Goal: Register for event/course

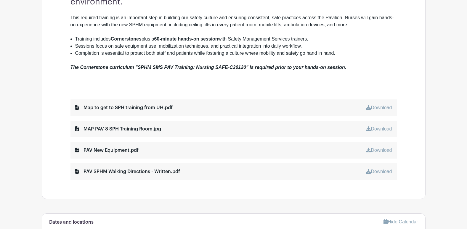
scroll to position [267, 0]
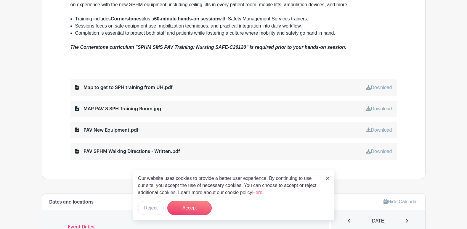
click at [330, 178] on img at bounding box center [328, 179] width 4 height 4
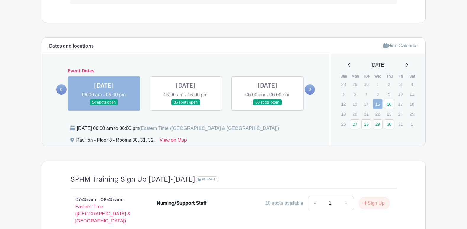
scroll to position [445, 0]
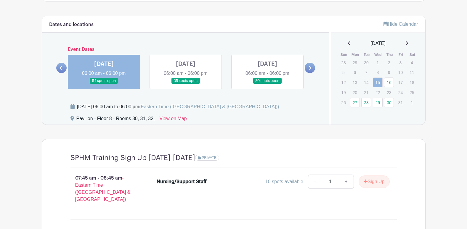
click at [309, 68] on icon at bounding box center [310, 68] width 3 height 4
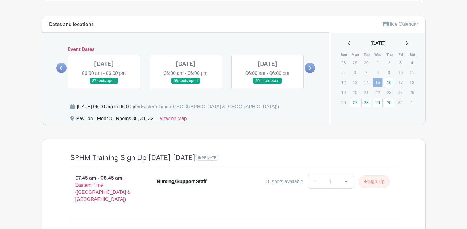
click at [309, 68] on icon at bounding box center [310, 68] width 3 height 4
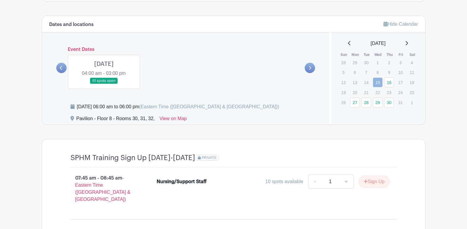
click at [62, 66] on icon at bounding box center [61, 68] width 3 height 4
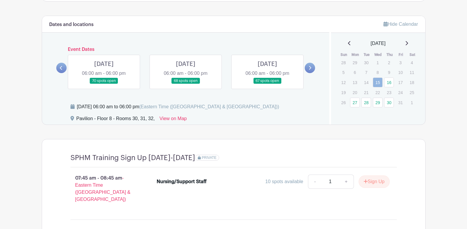
click at [268, 84] on link at bounding box center [268, 84] width 0 height 0
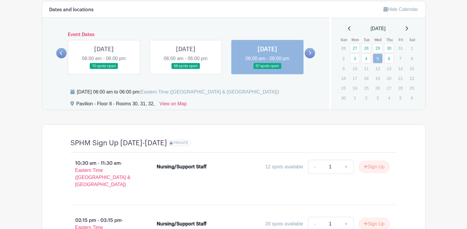
scroll to position [457, 0]
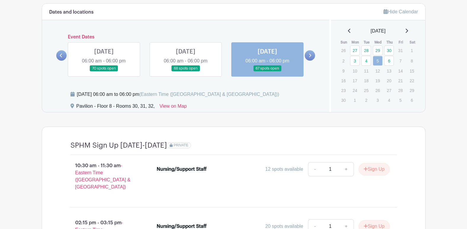
click at [186, 72] on link at bounding box center [186, 72] width 0 height 0
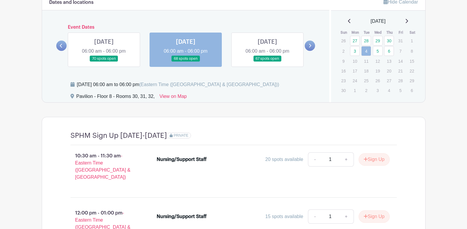
scroll to position [457, 0]
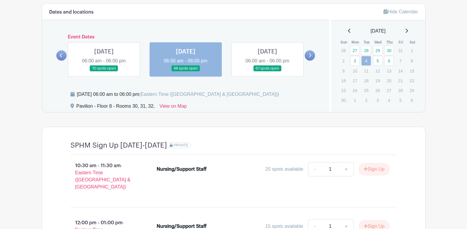
click at [104, 72] on link at bounding box center [104, 72] width 0 height 0
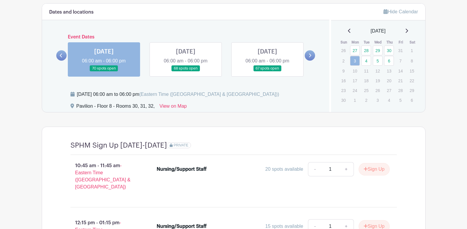
click at [311, 55] on icon at bounding box center [310, 55] width 3 height 4
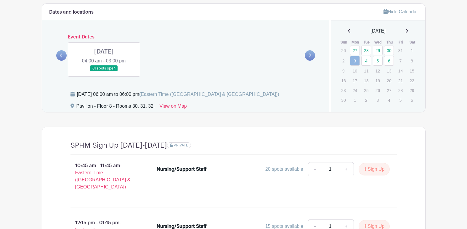
click at [104, 72] on link at bounding box center [104, 72] width 0 height 0
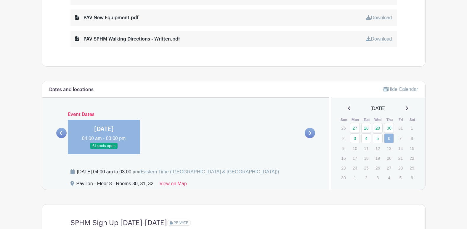
scroll to position [415, 0]
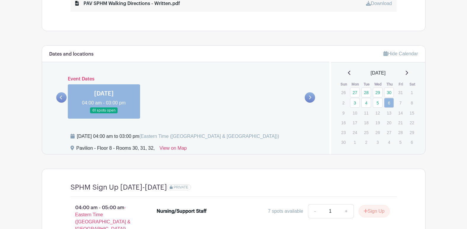
click at [63, 94] on link at bounding box center [61, 97] width 10 height 10
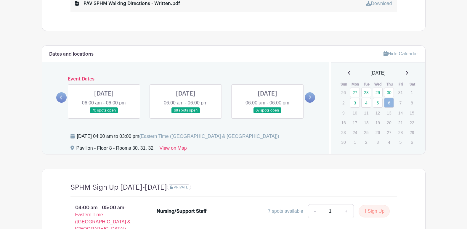
click at [104, 114] on link at bounding box center [104, 114] width 0 height 0
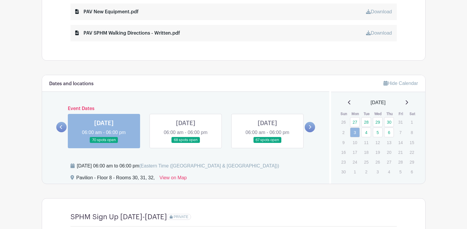
scroll to position [415, 0]
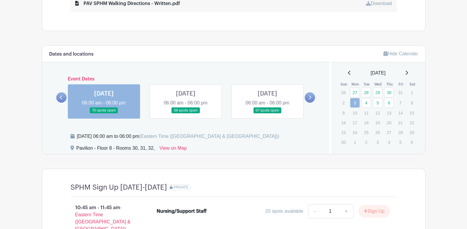
click at [62, 97] on icon at bounding box center [61, 98] width 2 height 4
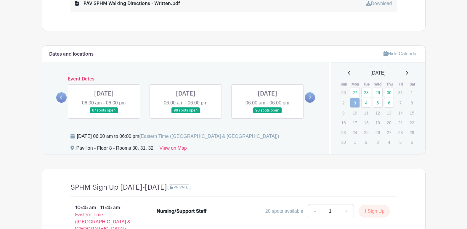
click at [104, 114] on link at bounding box center [104, 114] width 0 height 0
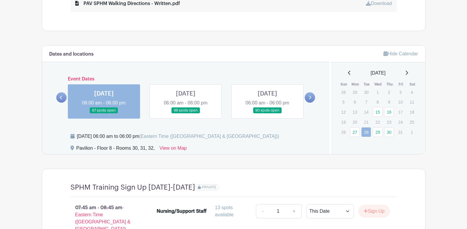
click at [186, 114] on link at bounding box center [186, 114] width 0 height 0
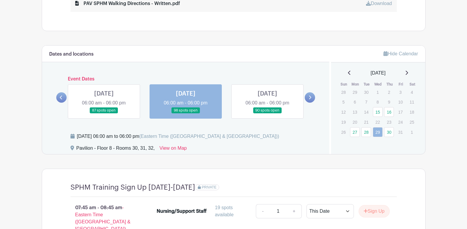
click at [268, 114] on link at bounding box center [268, 114] width 0 height 0
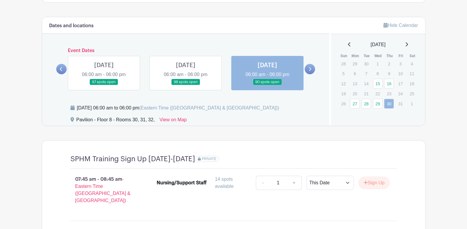
scroll to position [445, 0]
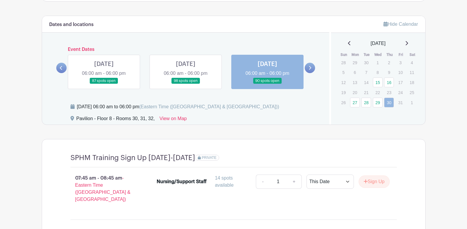
click at [309, 66] on icon at bounding box center [310, 68] width 3 height 4
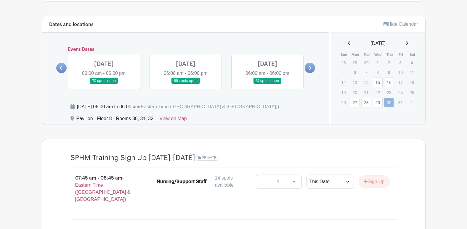
click at [268, 84] on link at bounding box center [268, 84] width 0 height 0
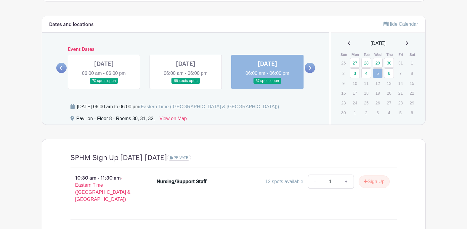
click at [186, 84] on link at bounding box center [186, 84] width 0 height 0
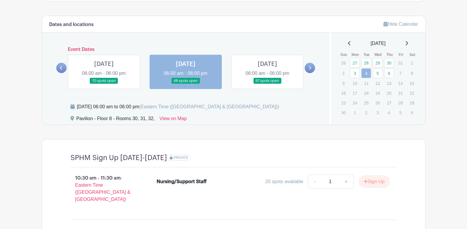
click at [104, 84] on link at bounding box center [104, 84] width 0 height 0
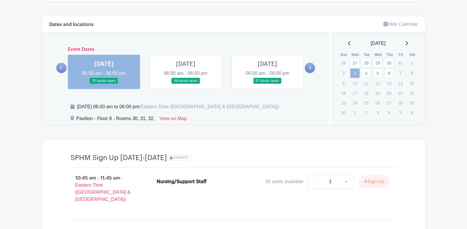
click at [59, 68] on link at bounding box center [61, 68] width 10 height 10
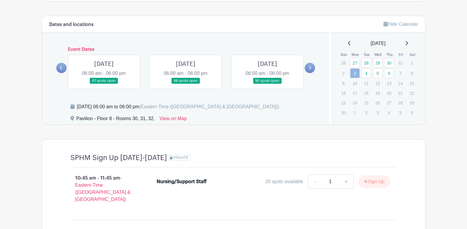
click at [268, 84] on link at bounding box center [268, 84] width 0 height 0
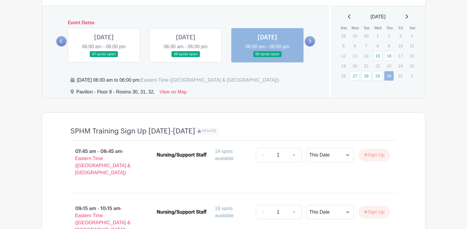
scroll to position [467, 0]
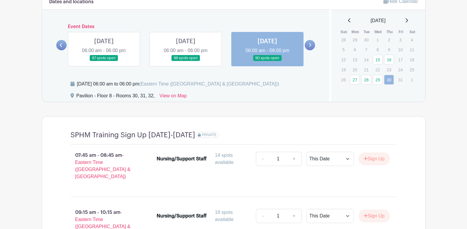
click at [63, 44] on link at bounding box center [61, 45] width 10 height 10
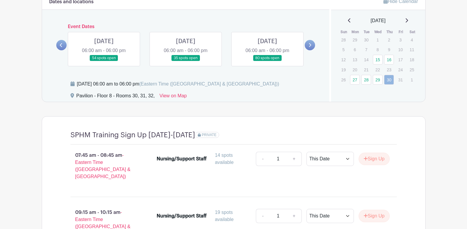
click at [268, 61] on link at bounding box center [268, 61] width 0 height 0
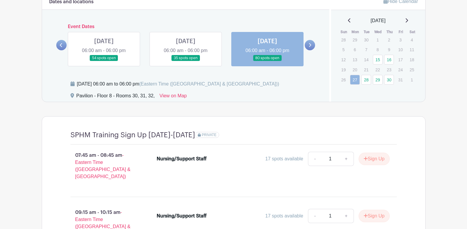
click at [186, 61] on link at bounding box center [186, 61] width 0 height 0
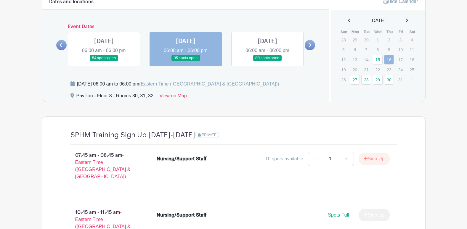
click at [104, 61] on link at bounding box center [104, 61] width 0 height 0
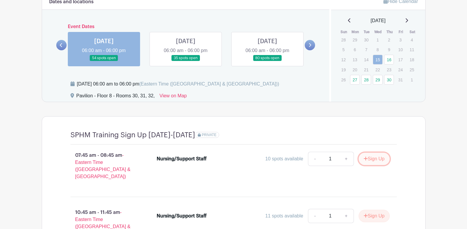
click at [377, 160] on button "Sign Up" at bounding box center [374, 159] width 31 height 12
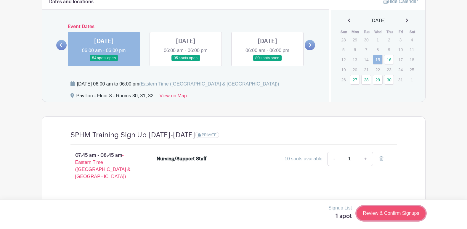
click at [389, 210] on link "Review & Confirm Signups" at bounding box center [391, 214] width 69 height 14
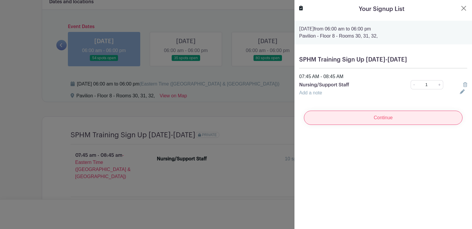
click at [365, 116] on input "Continue" at bounding box center [383, 118] width 159 height 14
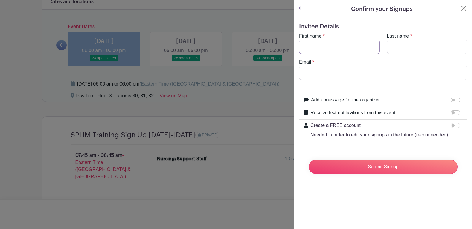
click at [314, 47] on input "First name" at bounding box center [339, 47] width 81 height 14
type input "[PERSON_NAME]"
click at [306, 76] on input "Email" at bounding box center [383, 73] width 168 height 14
click at [310, 70] on input "Email" at bounding box center [383, 73] width 168 height 14
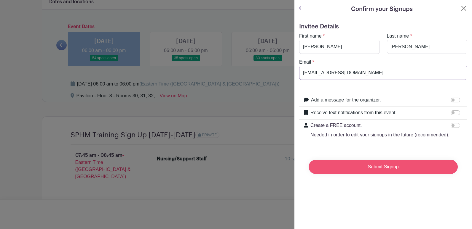
type input "[EMAIL_ADDRESS][DOMAIN_NAME]"
click at [386, 174] on input "Submit Signup" at bounding box center [383, 167] width 149 height 14
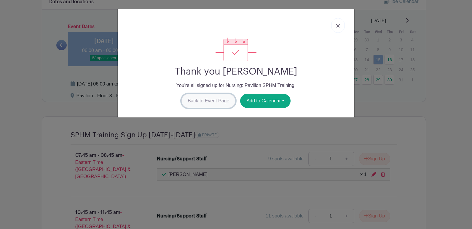
click at [216, 98] on link "Back to Event Page" at bounding box center [208, 101] width 54 height 14
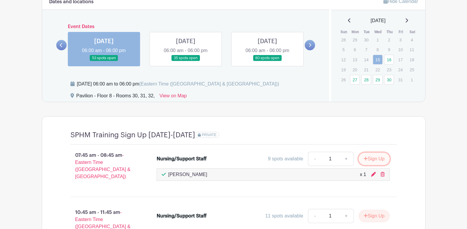
click at [379, 156] on button "Sign Up" at bounding box center [374, 159] width 31 height 12
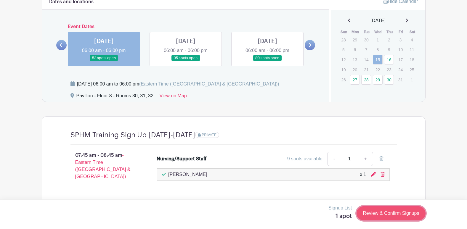
click at [381, 212] on link "Review & Confirm Signups" at bounding box center [391, 214] width 69 height 14
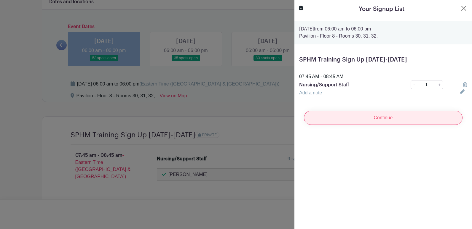
click at [343, 116] on input "Continue" at bounding box center [383, 118] width 159 height 14
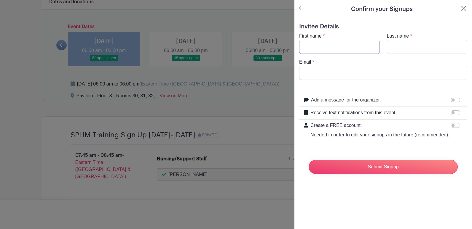
click at [304, 48] on input "First name" at bounding box center [339, 47] width 81 height 14
type input "[PERSON_NAME]"
type input "Dorias"
click at [326, 71] on input "Email" at bounding box center [383, 73] width 168 height 14
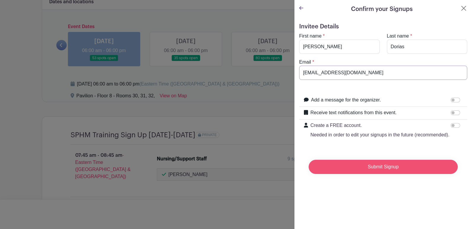
type input "[EMAIL_ADDRESS][DOMAIN_NAME]"
click at [369, 174] on input "Submit Signup" at bounding box center [383, 167] width 149 height 14
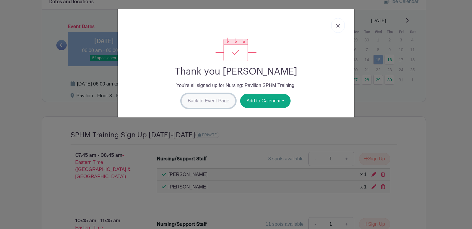
click at [204, 99] on link "Back to Event Page" at bounding box center [208, 101] width 54 height 14
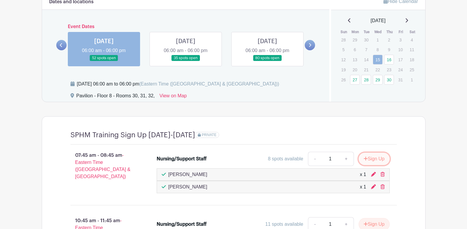
click at [376, 155] on button "Sign Up" at bounding box center [374, 159] width 31 height 12
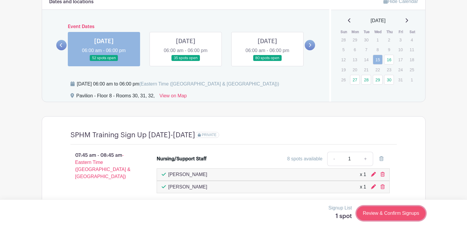
click at [398, 214] on link "Review & Confirm Signups" at bounding box center [391, 214] width 69 height 14
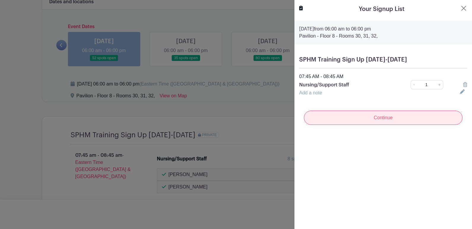
click at [362, 116] on input "Continue" at bounding box center [383, 118] width 159 height 14
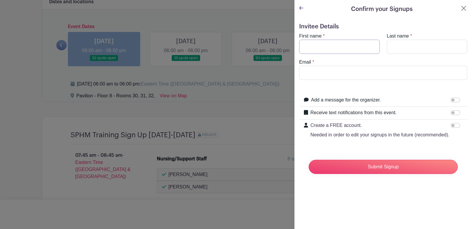
click at [317, 48] on input "First name" at bounding box center [339, 47] width 81 height 14
type input "[PERSON_NAME] ([PERSON_NAME])"
click at [404, 47] on input "Last name" at bounding box center [427, 47] width 81 height 14
type input "[PERSON_NAME]"
click at [312, 71] on input "Email" at bounding box center [383, 73] width 168 height 14
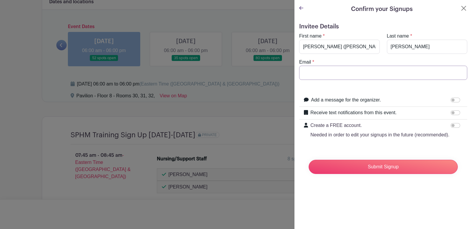
click at [327, 74] on input "Email" at bounding box center [383, 73] width 168 height 14
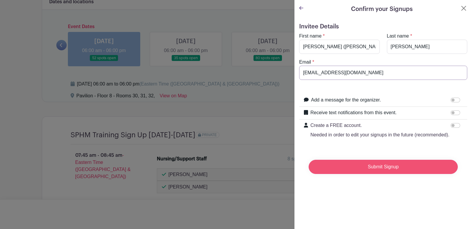
type input "[EMAIL_ADDRESS][DOMAIN_NAME]"
click at [351, 173] on input "Submit Signup" at bounding box center [383, 167] width 149 height 14
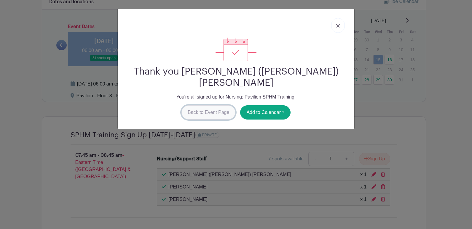
click at [213, 106] on link "Back to Event Page" at bounding box center [208, 113] width 54 height 14
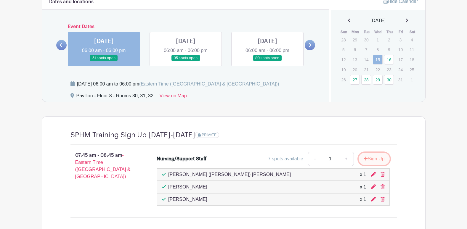
click at [368, 157] on button "Sign Up" at bounding box center [374, 159] width 31 height 12
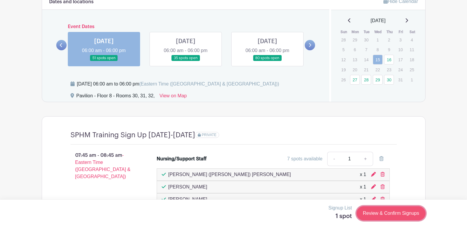
click at [389, 214] on link "Review & Confirm Signups" at bounding box center [391, 214] width 69 height 14
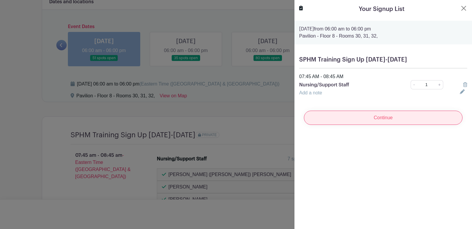
click at [350, 119] on input "Continue" at bounding box center [383, 118] width 159 height 14
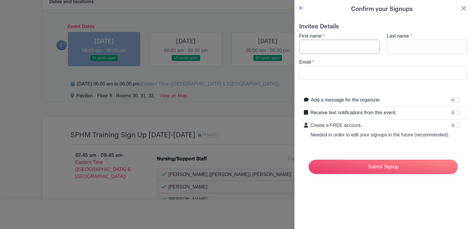
click at [320, 43] on input "First name" at bounding box center [339, 47] width 81 height 14
type input "[PERSON_NAME]"
type input "Ellwood"
click at [313, 74] on input "Email" at bounding box center [383, 73] width 168 height 14
click at [312, 74] on input "Email" at bounding box center [383, 73] width 168 height 14
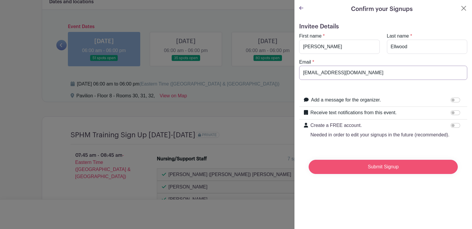
type input "[EMAIL_ADDRESS][DOMAIN_NAME]"
click at [386, 174] on input "Submit Signup" at bounding box center [383, 167] width 149 height 14
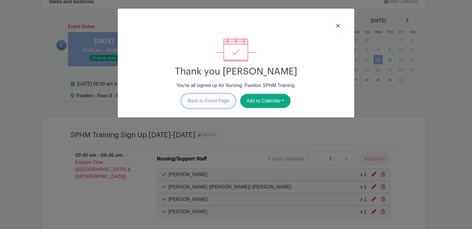
click at [213, 100] on link "Back to Event Page" at bounding box center [208, 101] width 54 height 14
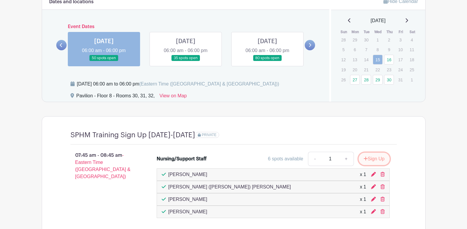
click at [379, 157] on button "Sign Up" at bounding box center [374, 159] width 31 height 12
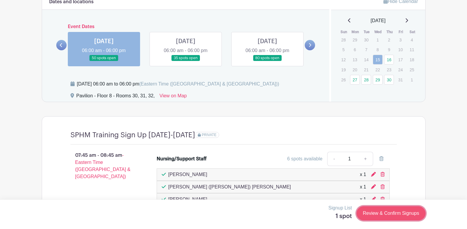
click at [382, 213] on link "Review & Confirm Signups" at bounding box center [391, 214] width 69 height 14
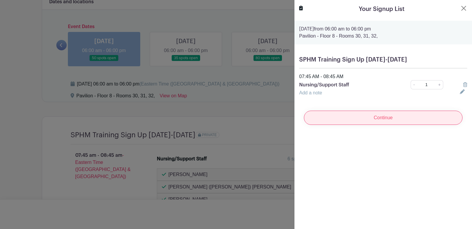
click at [369, 115] on input "Continue" at bounding box center [383, 118] width 159 height 14
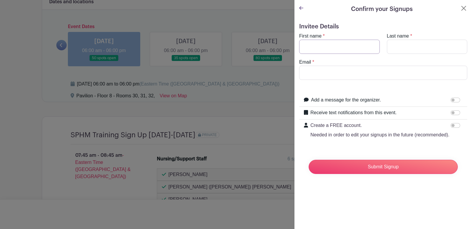
click at [334, 45] on input "First name" at bounding box center [339, 47] width 81 height 14
type input "[PERSON_NAME]"
click at [325, 75] on input "Email" at bounding box center [383, 73] width 168 height 14
type input "[EMAIL_ADDRESS][DOMAIN_NAME]"
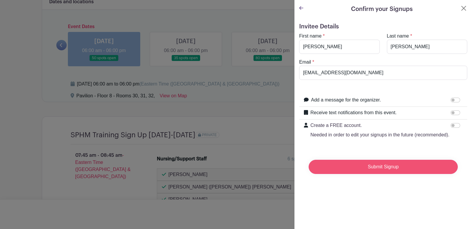
click at [372, 173] on input "Submit Signup" at bounding box center [383, 167] width 149 height 14
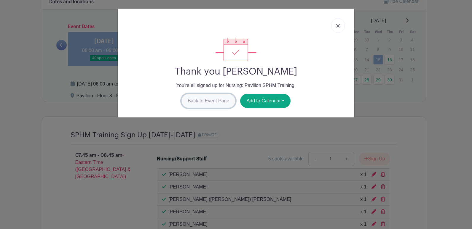
click at [220, 102] on link "Back to Event Page" at bounding box center [208, 101] width 54 height 14
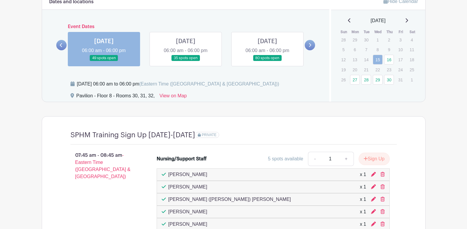
scroll to position [497, 0]
